Goal: Task Accomplishment & Management: Complete application form

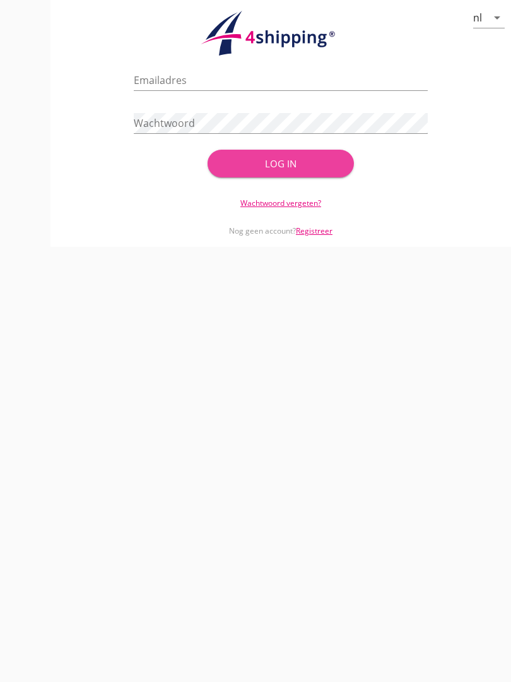
click at [301, 163] on button "Log in" at bounding box center [281, 164] width 147 height 28
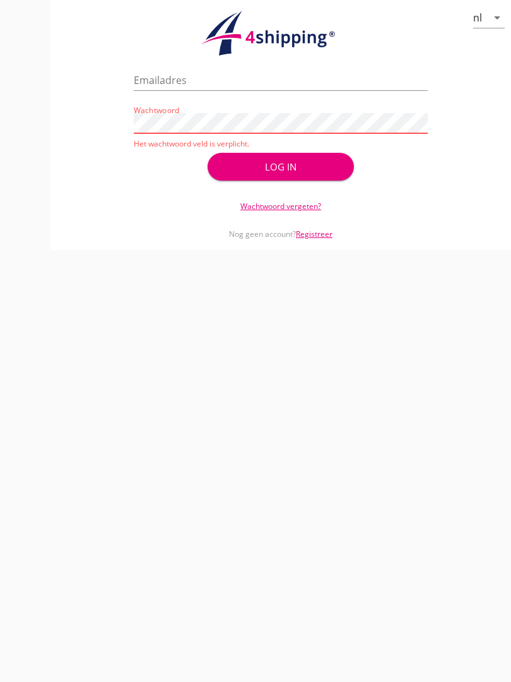
type input "[EMAIL_ADDRESS][DOMAIN_NAME]"
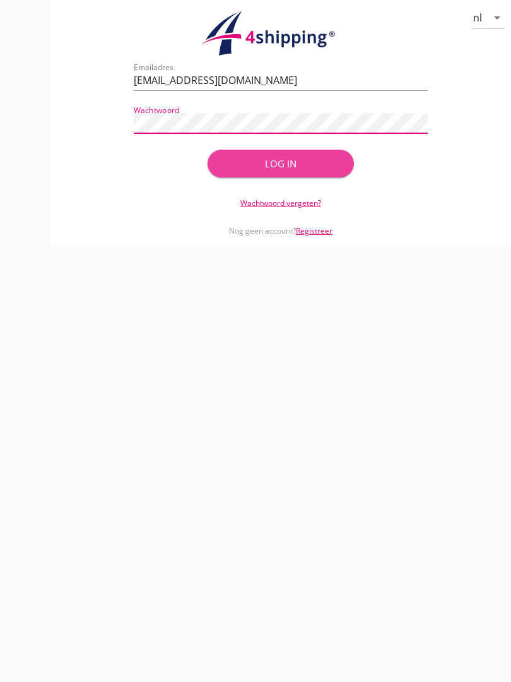
click at [309, 164] on button "Log in" at bounding box center [281, 164] width 147 height 28
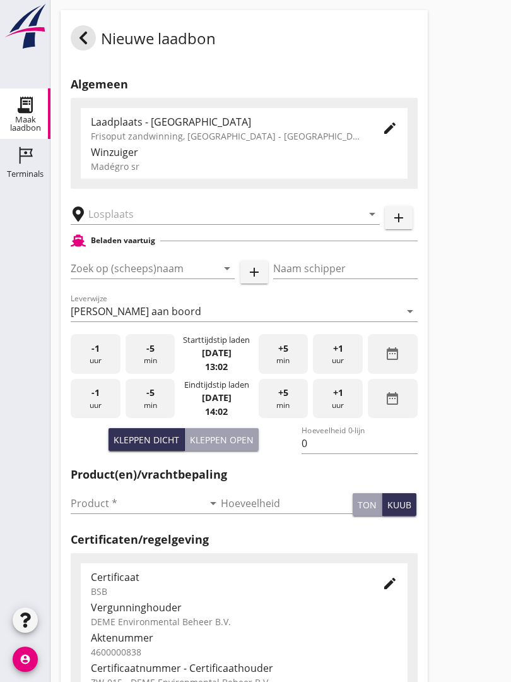
click at [126, 224] on input "text" at bounding box center [216, 214] width 256 height 20
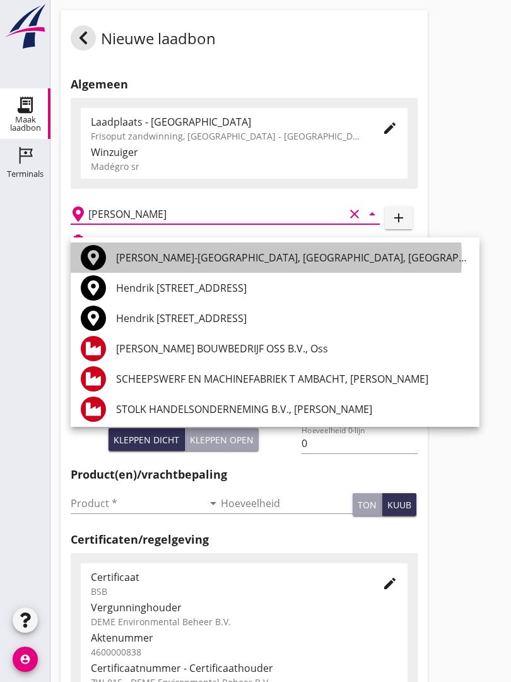
click at [202, 245] on div "[PERSON_NAME]-[GEOGRAPHIC_DATA], [GEOGRAPHIC_DATA], [GEOGRAPHIC_DATA]" at bounding box center [293, 257] width 354 height 30
type input "[PERSON_NAME]-[GEOGRAPHIC_DATA], [GEOGRAPHIC_DATA], [GEOGRAPHIC_DATA]"
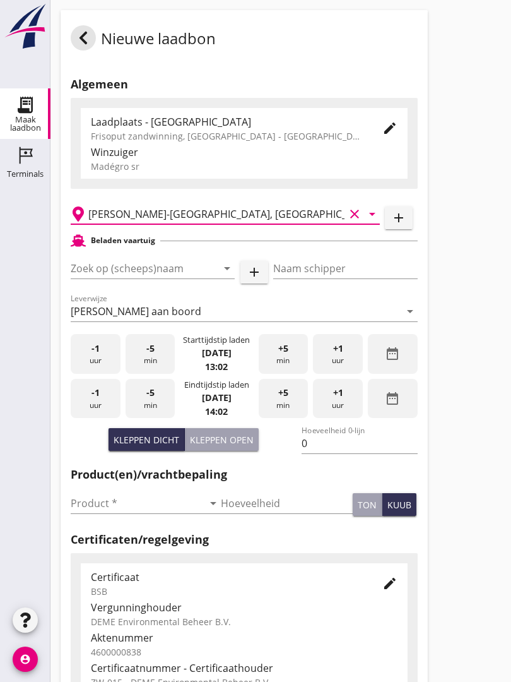
click at [169, 278] on input "Zoek op (scheeps)naam" at bounding box center [135, 268] width 129 height 20
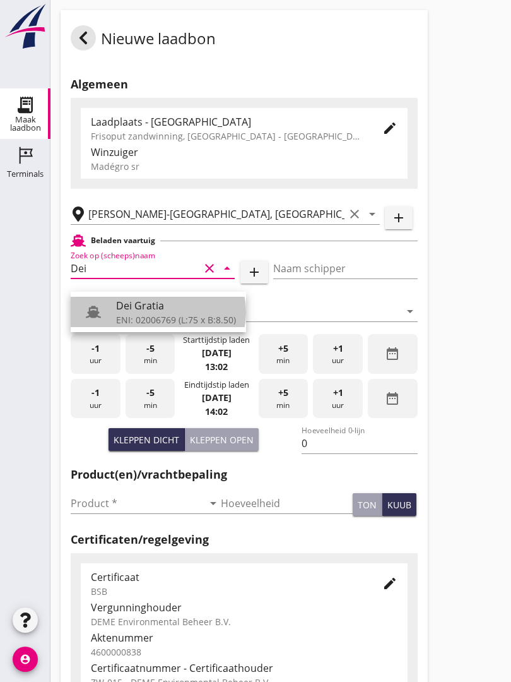
click at [146, 306] on div "Dei Gratia" at bounding box center [176, 305] width 120 height 15
type input "Dei Gratia"
type input "[PERSON_NAME]"
type input "794"
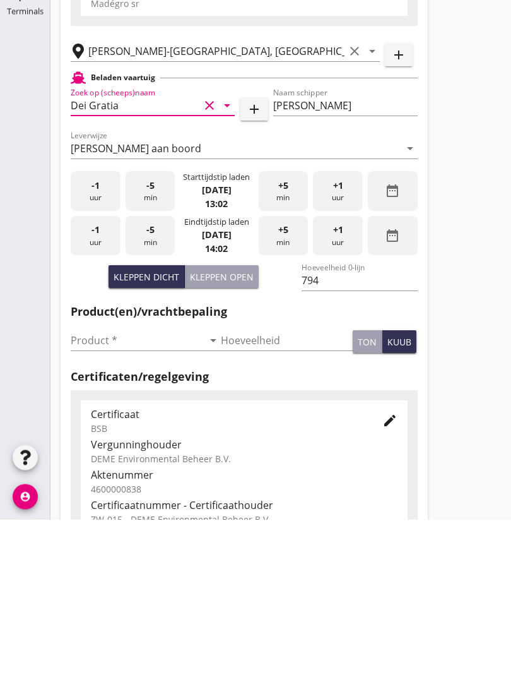
click at [92, 493] on input "Product *" at bounding box center [137, 503] width 133 height 20
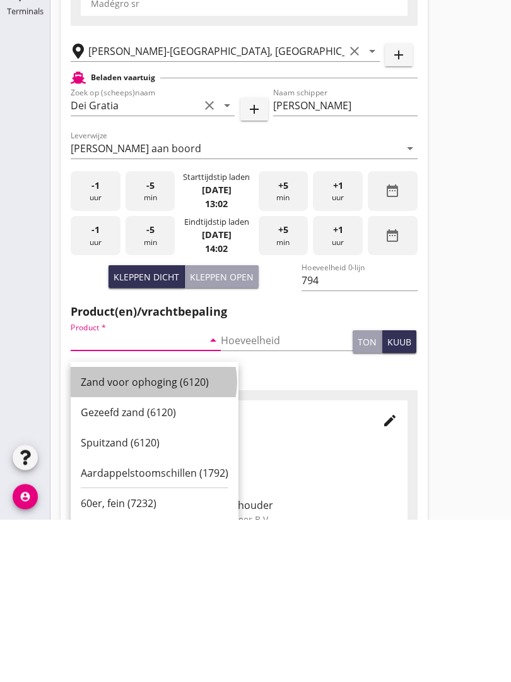
click at [150, 537] on div "Zand voor ophoging (6120)" at bounding box center [155, 544] width 148 height 15
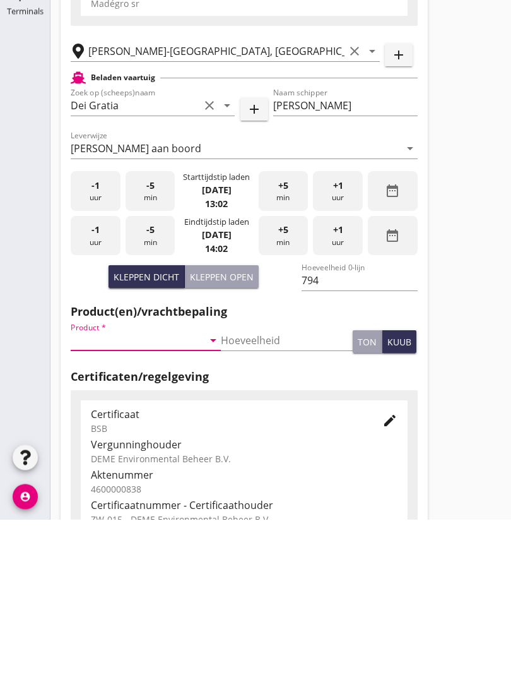
type input "Zand voor ophoging (6120)"
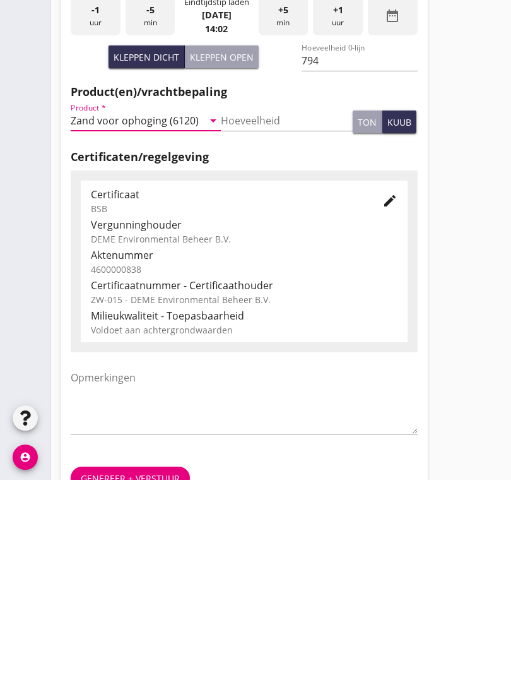
scroll to position [221, 0]
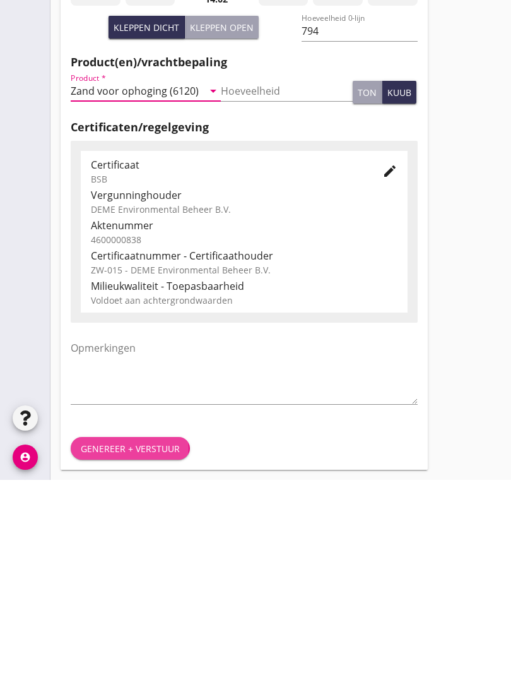
click at [123, 644] on div "Genereer + verstuur" at bounding box center [130, 650] width 99 height 13
